Goal: Task Accomplishment & Management: Manage account settings

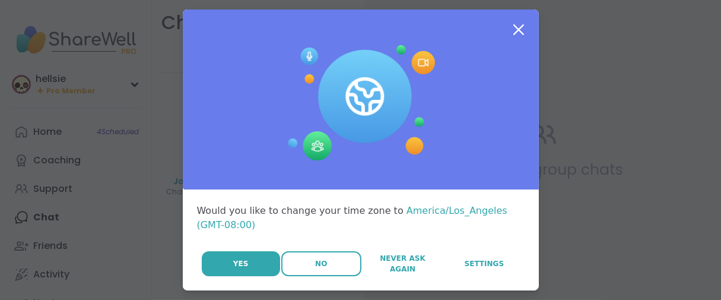
click at [315, 269] on span "No" at bounding box center [321, 263] width 12 height 11
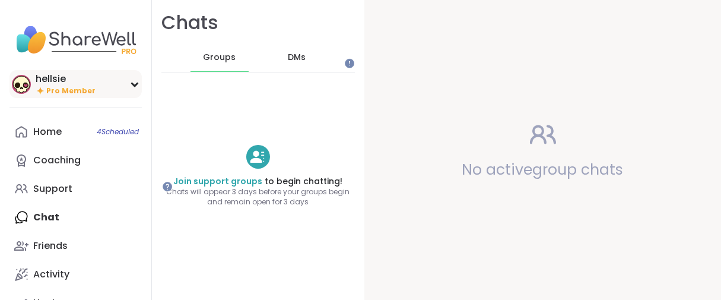
click at [64, 85] on div "hellsie" at bounding box center [66, 78] width 60 height 13
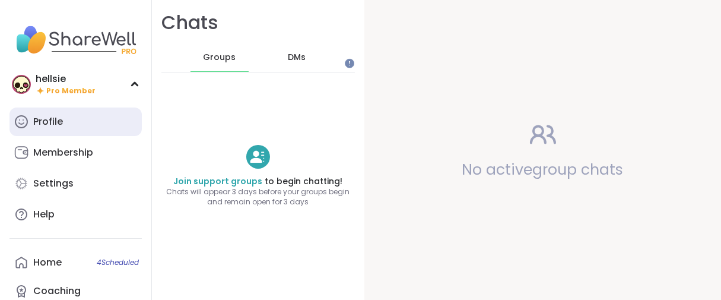
click at [53, 128] on div "Profile" at bounding box center [48, 121] width 30 height 13
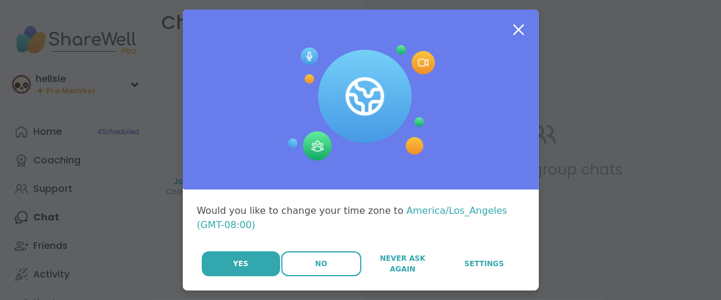
click at [315, 269] on span "No" at bounding box center [321, 263] width 12 height 11
click at [288, 276] on button "No" at bounding box center [321, 263] width 80 height 25
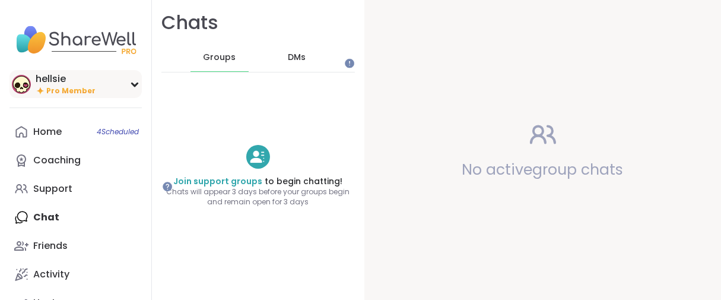
click at [59, 96] on span "Pro Member" at bounding box center [70, 91] width 49 height 10
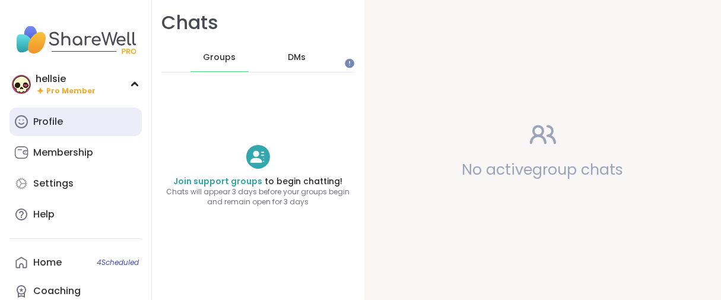
click at [77, 136] on link "Profile" at bounding box center [75, 121] width 132 height 28
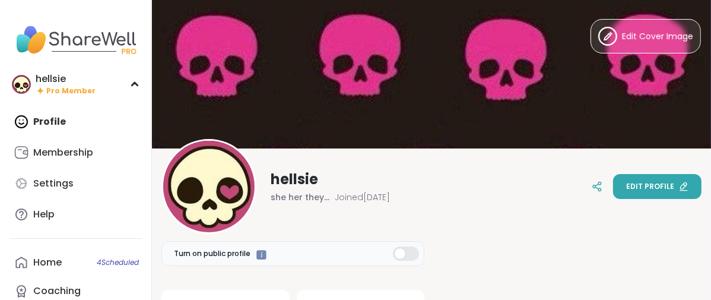
click at [613, 189] on button "Edit profile" at bounding box center [657, 186] width 88 height 25
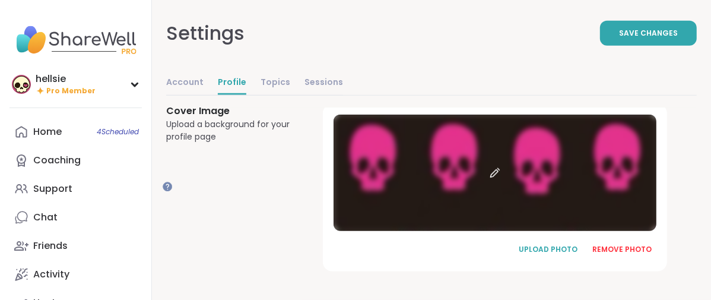
scroll to position [943, 0]
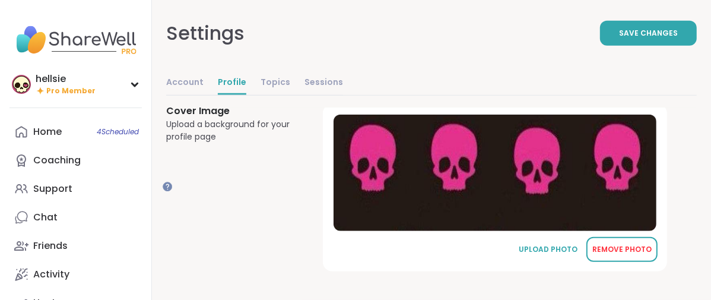
click at [647, 245] on div "REMOVE PHOTO" at bounding box center [621, 249] width 59 height 11
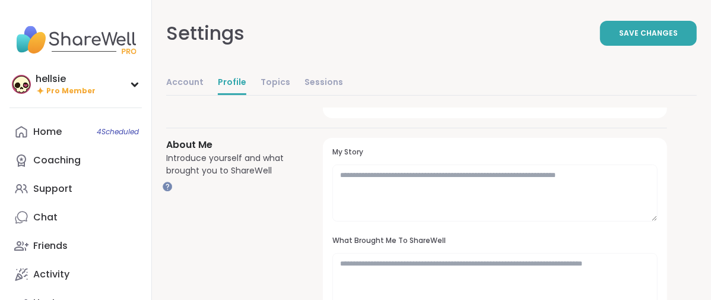
scroll to position [15, 0]
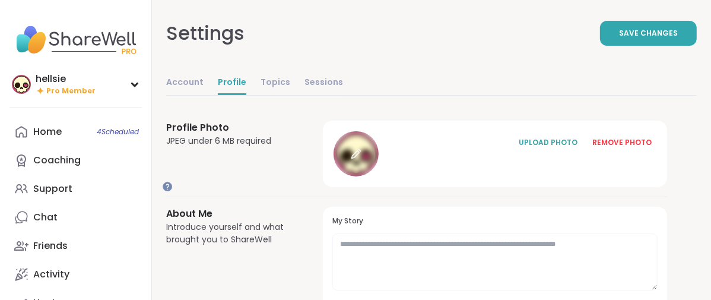
click at [361, 159] on icon at bounding box center [356, 153] width 11 height 11
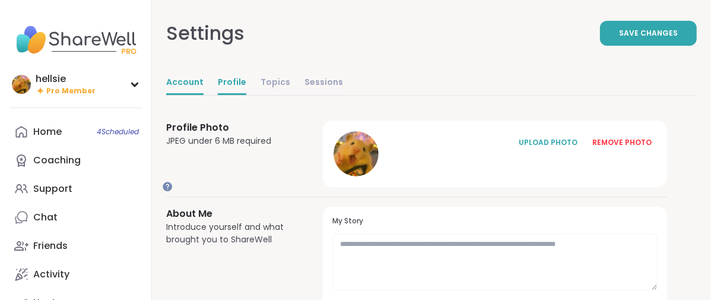
click at [204, 95] on link "Account" at bounding box center [184, 83] width 37 height 24
select select "**"
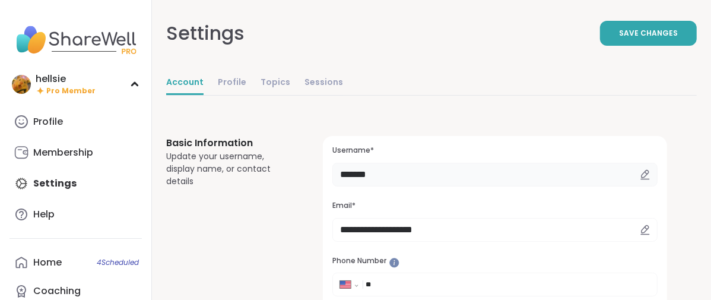
click at [467, 186] on input "*******" at bounding box center [494, 175] width 325 height 24
type input "*"
type input "*****"
click at [600, 46] on button "Save Changes" at bounding box center [648, 33] width 97 height 25
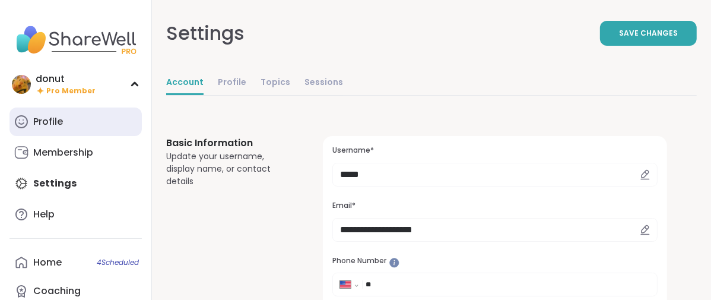
click at [81, 136] on link "Profile" at bounding box center [75, 121] width 132 height 28
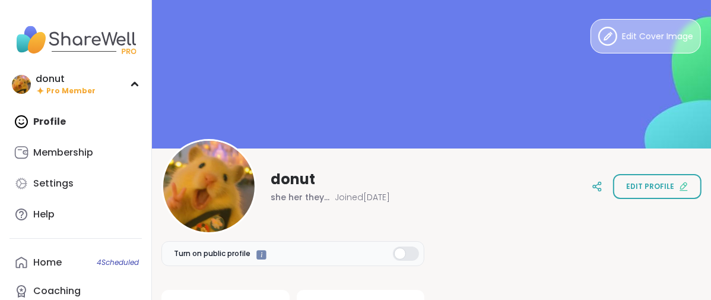
click at [599, 45] on circle at bounding box center [608, 36] width 18 height 18
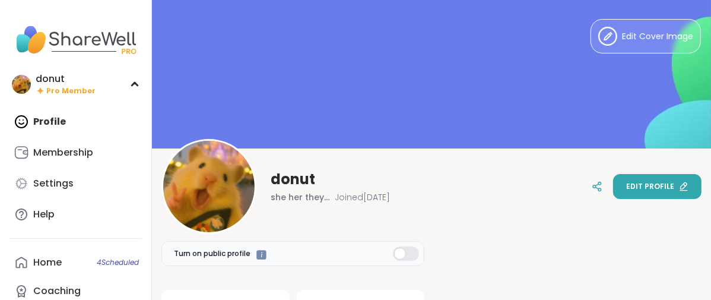
click at [649, 181] on span "Edit profile" at bounding box center [650, 186] width 48 height 11
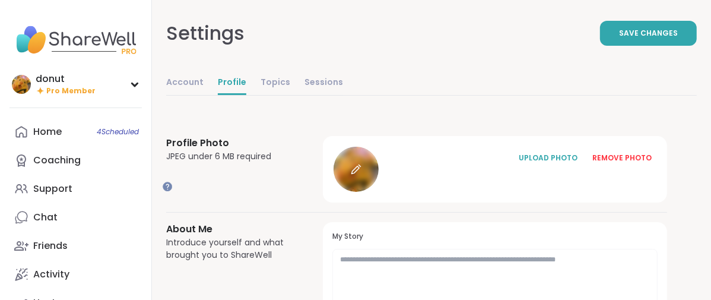
click at [379, 192] on div at bounding box center [356, 169] width 45 height 45
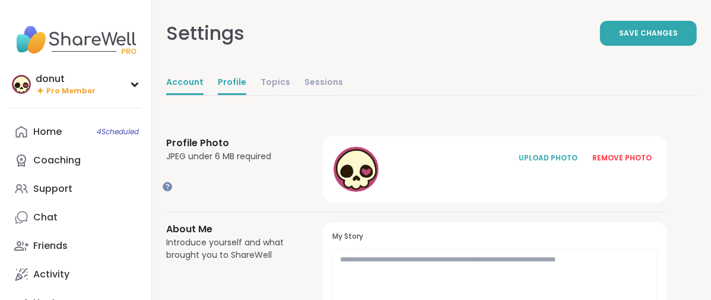
click at [204, 95] on link "Account" at bounding box center [184, 83] width 37 height 24
select select "**"
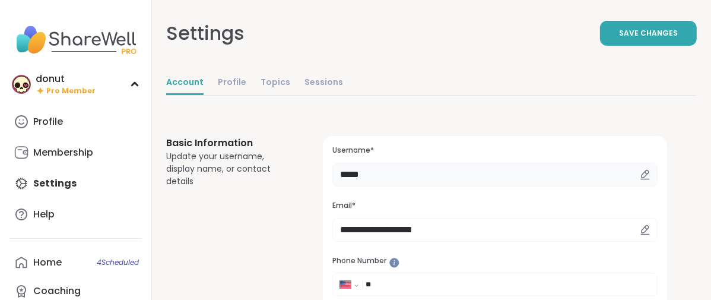
click at [447, 186] on input "*****" at bounding box center [494, 175] width 325 height 24
type input "*"
type input "*******"
click at [600, 46] on button "Save Changes" at bounding box center [648, 33] width 97 height 25
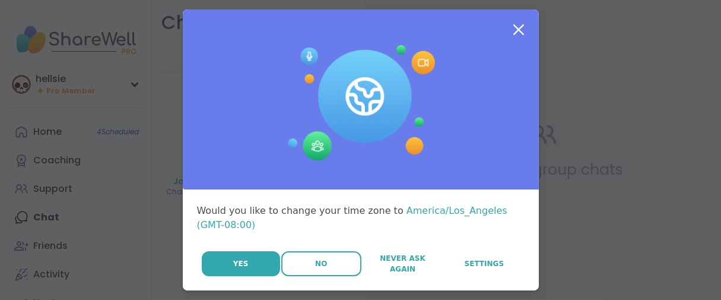
click at [290, 276] on button "No" at bounding box center [321, 263] width 80 height 25
click at [315, 269] on span "No" at bounding box center [321, 263] width 12 height 11
click at [284, 276] on button "No" at bounding box center [321, 263] width 80 height 25
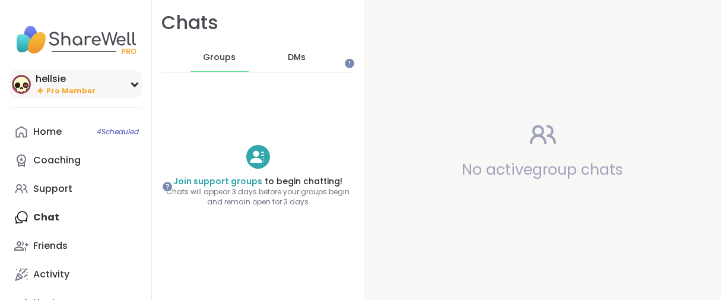
click at [69, 85] on div "hellsie" at bounding box center [66, 78] width 60 height 13
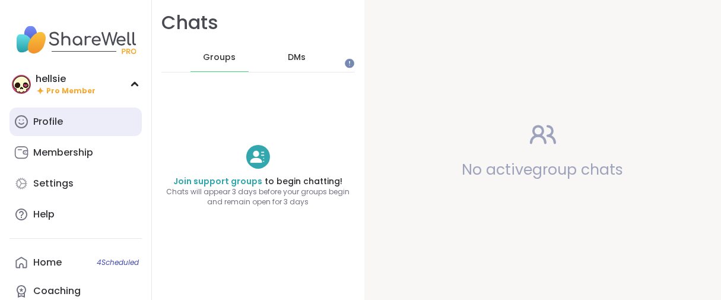
click at [58, 128] on div "Profile" at bounding box center [48, 121] width 30 height 13
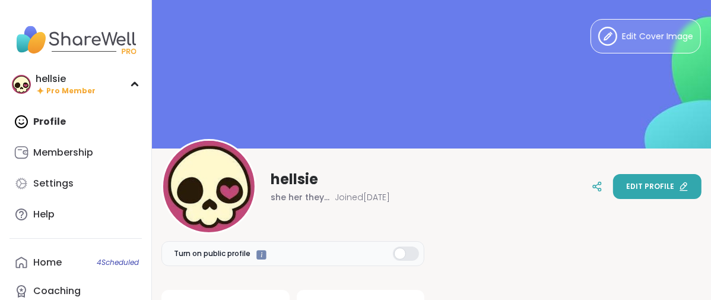
click at [613, 184] on button "Edit profile" at bounding box center [657, 186] width 88 height 25
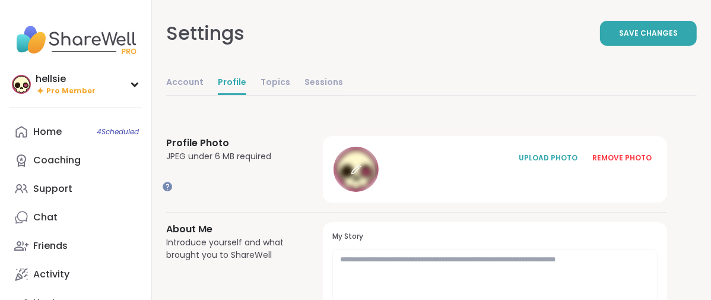
click at [379, 192] on div at bounding box center [356, 169] width 45 height 45
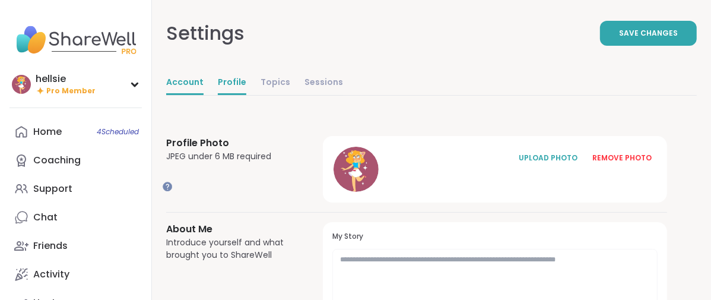
click at [204, 95] on link "Account" at bounding box center [184, 83] width 37 height 24
select select "**"
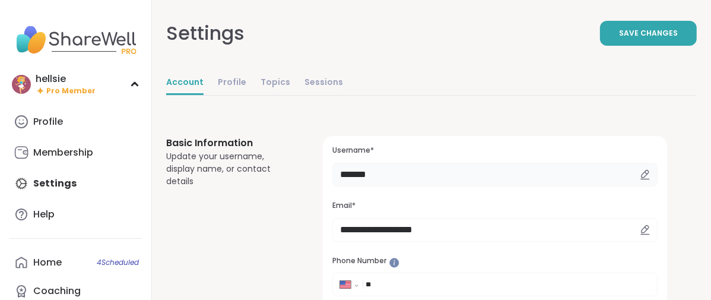
click at [444, 186] on input "*******" at bounding box center [494, 175] width 325 height 24
type input "*"
type input "*********"
drag, startPoint x: 598, startPoint y: 36, endPoint x: 577, endPoint y: 42, distance: 20.9
click at [600, 37] on button "Save Changes" at bounding box center [648, 33] width 97 height 25
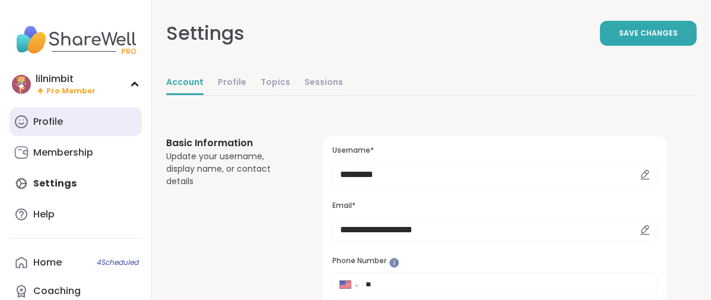
click at [43, 128] on div "Profile" at bounding box center [48, 121] width 30 height 13
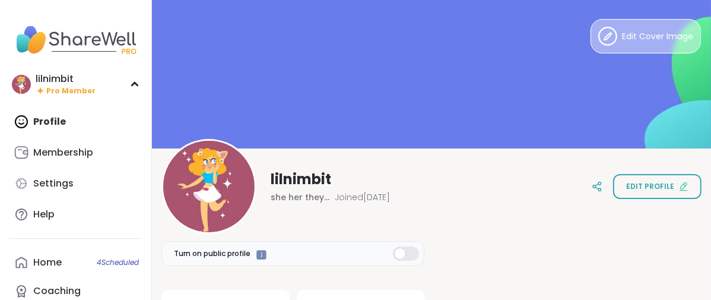
click at [598, 28] on icon at bounding box center [607, 36] width 19 height 19
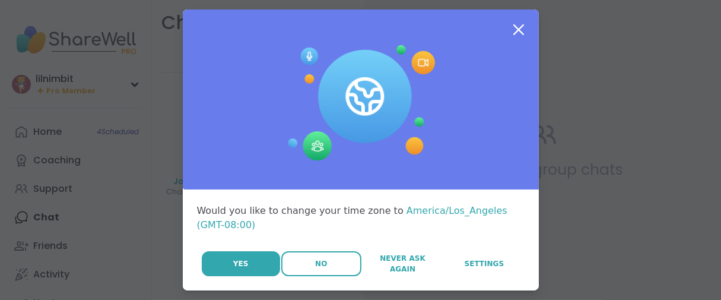
click at [305, 276] on button "No" at bounding box center [321, 263] width 80 height 25
click at [315, 269] on span "No" at bounding box center [321, 263] width 12 height 11
click at [291, 276] on button "No" at bounding box center [321, 263] width 80 height 25
click at [287, 276] on button "No" at bounding box center [321, 263] width 80 height 25
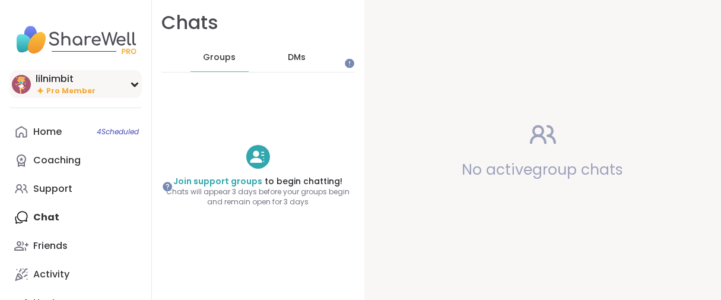
click at [75, 96] on span "Pro Member" at bounding box center [70, 91] width 49 height 10
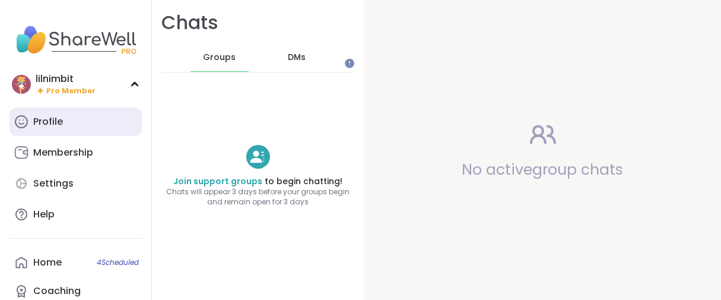
click at [58, 128] on div "Profile" at bounding box center [48, 121] width 30 height 13
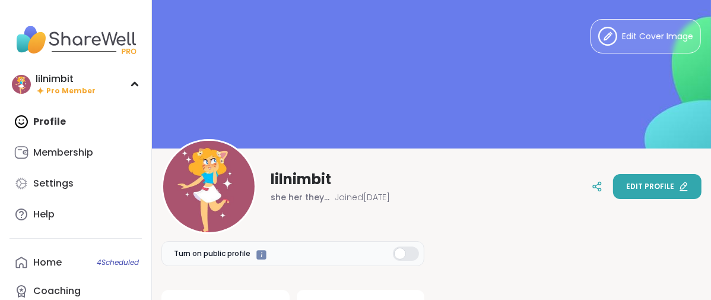
click at [648, 186] on span "Edit profile" at bounding box center [650, 186] width 48 height 11
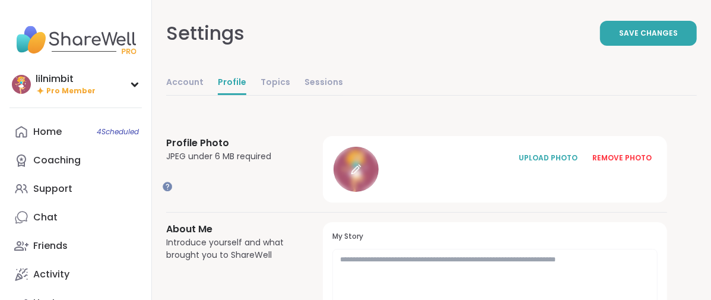
click at [379, 192] on div at bounding box center [356, 169] width 45 height 45
click at [55, 116] on div "lilnimbit Pro Member Profile Membership Settings Help Home 4 Scheduled Coaching…" at bounding box center [76, 178] width 152 height 356
drag, startPoint x: 47, startPoint y: 106, endPoint x: 42, endPoint y: 118, distance: 13.0
click at [45, 96] on icon at bounding box center [40, 90] width 9 height 10
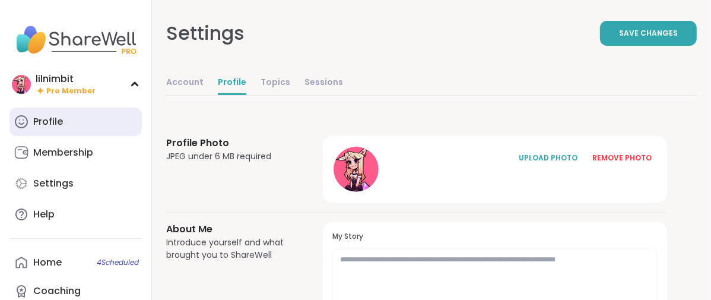
click at [47, 136] on link "Profile" at bounding box center [75, 121] width 132 height 28
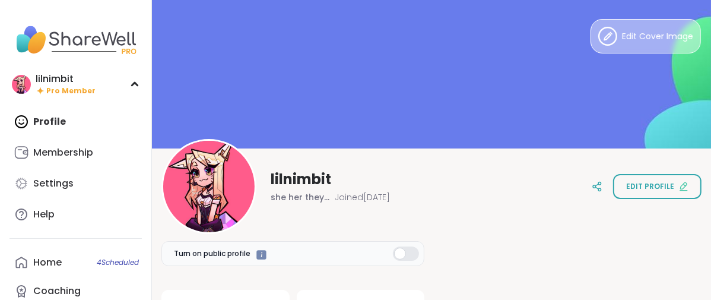
click at [606, 49] on button "Edit Cover Image" at bounding box center [646, 36] width 110 height 34
click at [600, 46] on button "Edit Cover Image" at bounding box center [646, 36] width 110 height 34
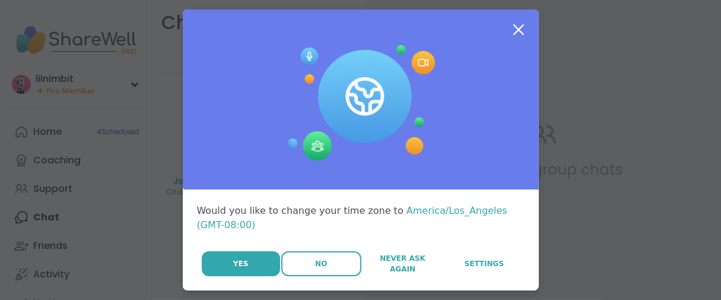
click at [291, 276] on button "No" at bounding box center [321, 263] width 80 height 25
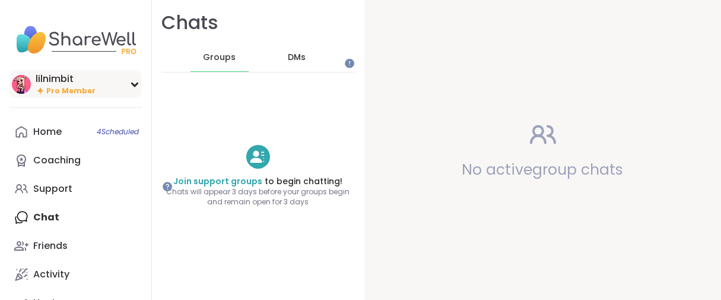
click at [74, 96] on span "Pro Member" at bounding box center [70, 91] width 49 height 10
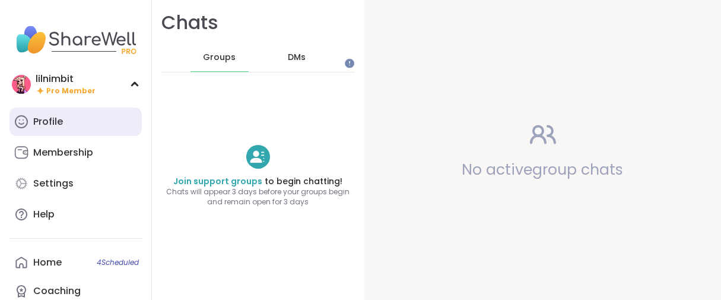
click at [63, 128] on div "Profile" at bounding box center [48, 121] width 30 height 13
